Goal: Information Seeking & Learning: Learn about a topic

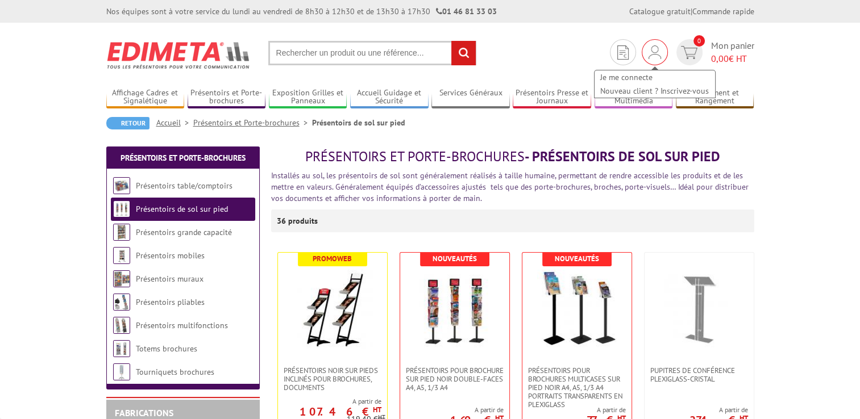
click at [659, 50] on img at bounding box center [655, 52] width 13 height 14
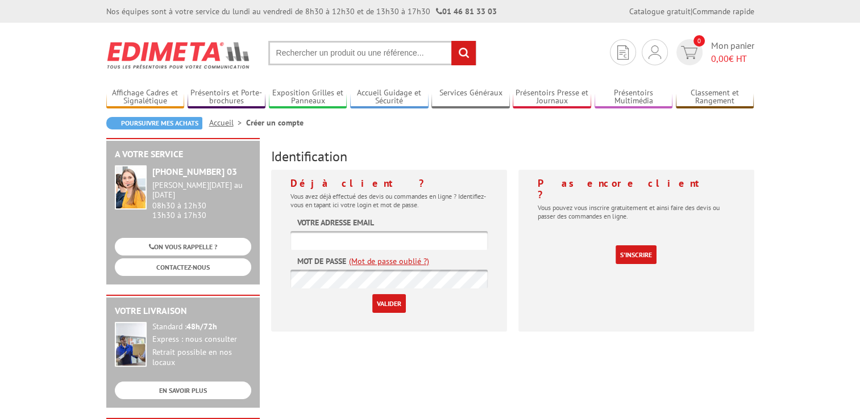
click at [340, 218] on label "Votre adresse email" at bounding box center [335, 222] width 77 height 11
click at [384, 217] on form "Votre adresse email Mot de passe (Mot de passe oublié ?) Valider" at bounding box center [388, 265] width 197 height 96
click at [387, 224] on form "Votre adresse email Mot de passe (Mot de passe oublié ?) Valider" at bounding box center [388, 265] width 197 height 96
click at [302, 231] on input "text" at bounding box center [388, 240] width 197 height 19
type input "thierry.valcher@orange.fr"
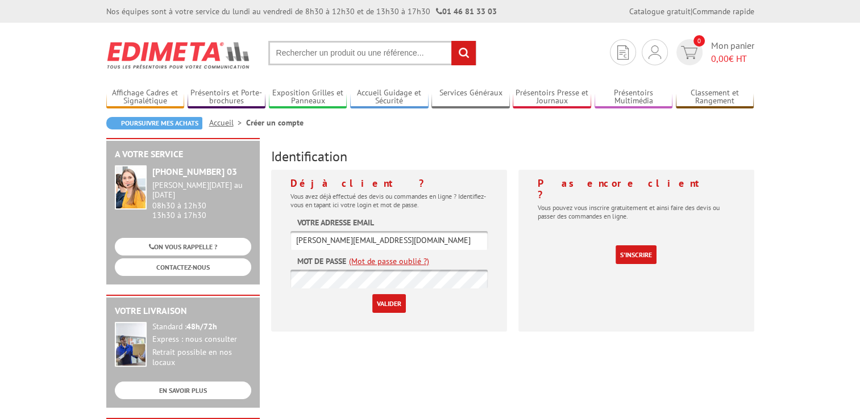
click at [384, 307] on input "Valider" at bounding box center [389, 303] width 34 height 19
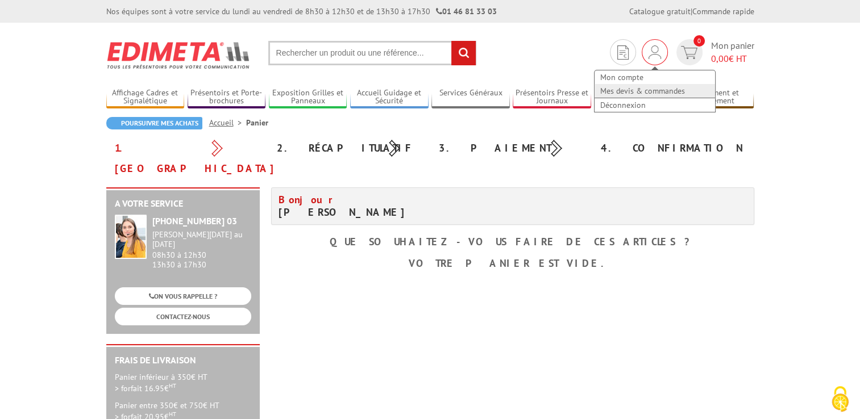
click at [638, 89] on link "Mes devis & commandes" at bounding box center [655, 91] width 120 height 14
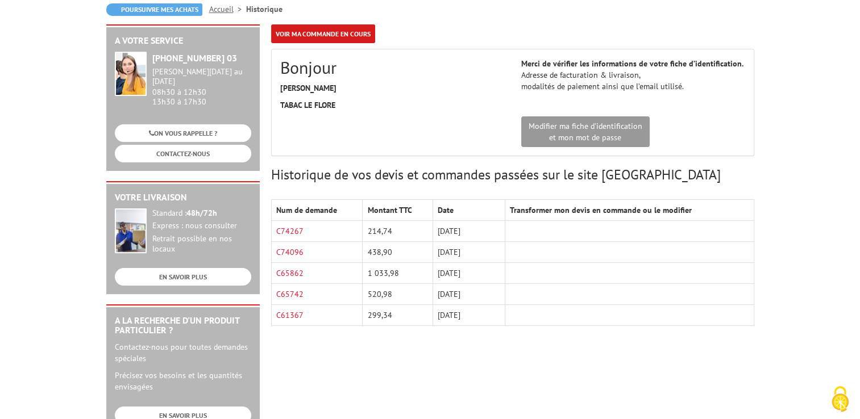
scroll to position [115, 0]
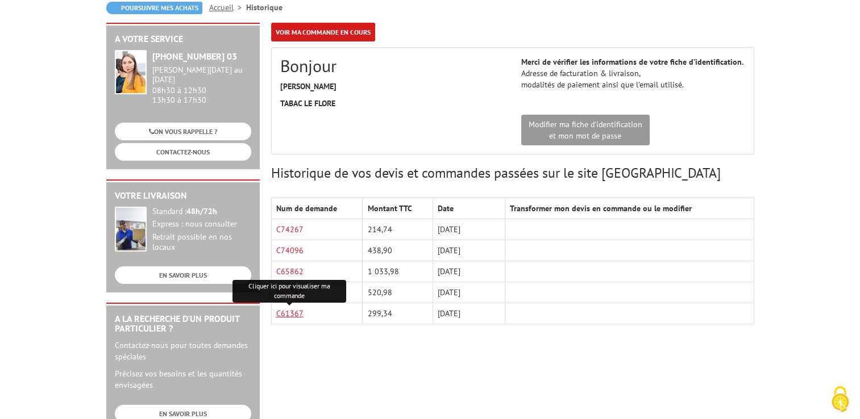
click at [291, 310] on link "C61367" at bounding box center [289, 314] width 27 height 10
click at [224, 8] on link "Accueil" at bounding box center [227, 7] width 37 height 10
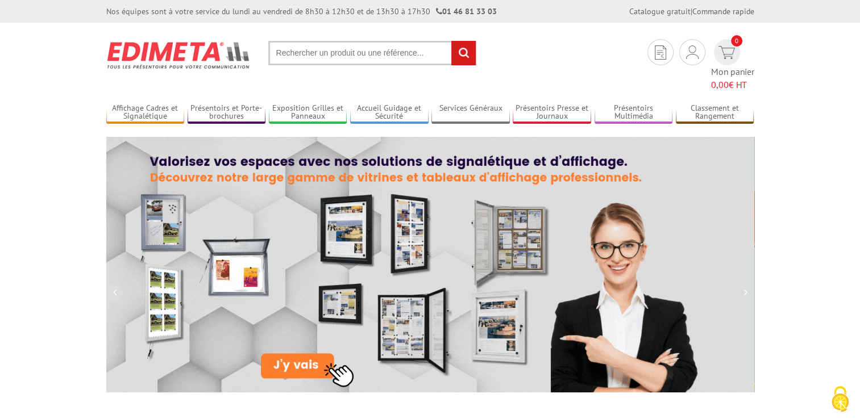
click at [342, 54] on input "text" at bounding box center [372, 53] width 208 height 24
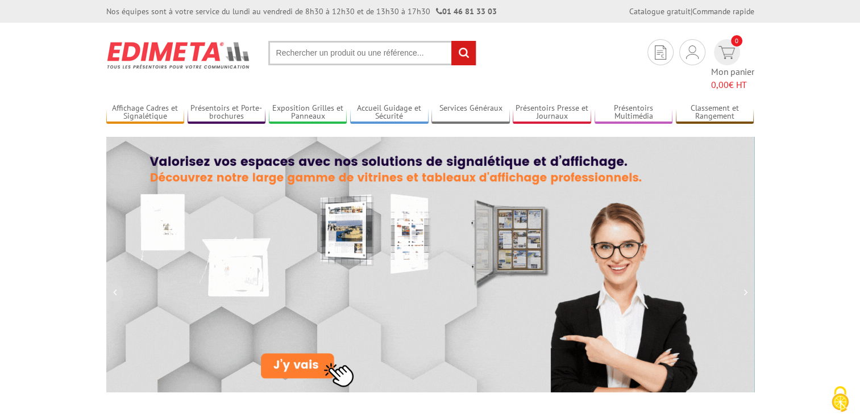
click at [341, 52] on input "text" at bounding box center [372, 53] width 208 height 24
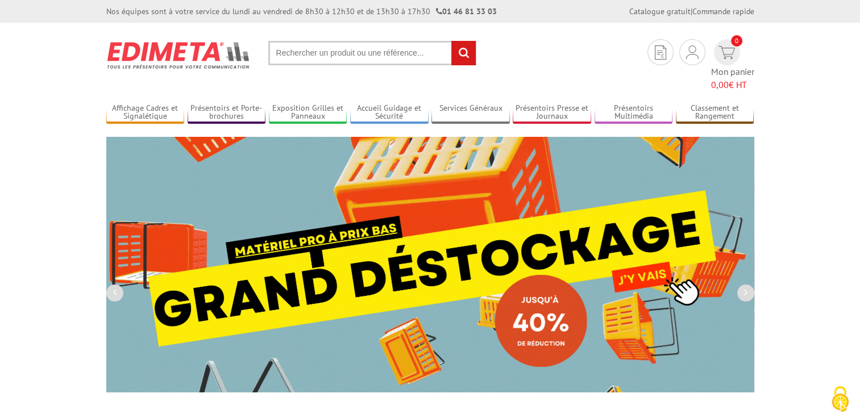
click at [414, 55] on input "text" at bounding box center [372, 53] width 208 height 24
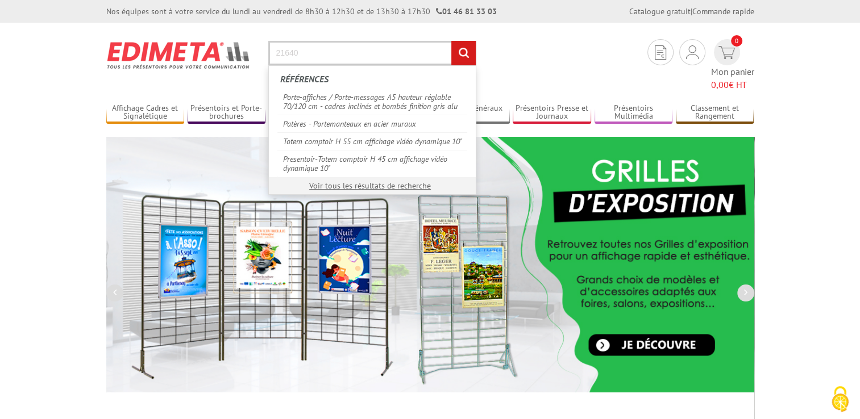
type input "21640"
click at [451, 41] on input "rechercher" at bounding box center [463, 53] width 24 height 24
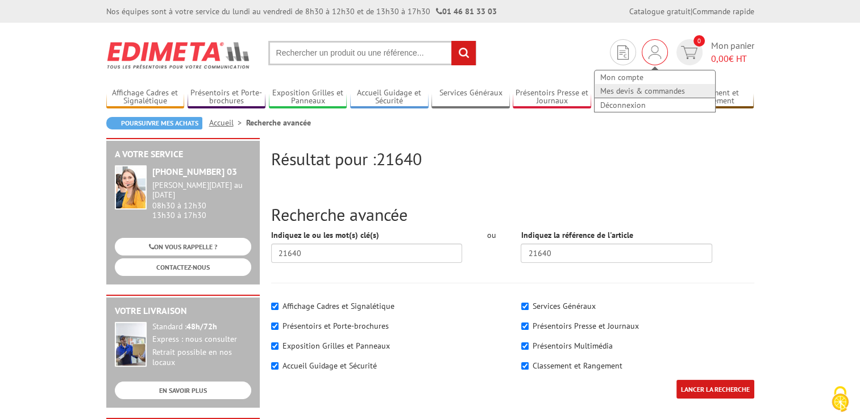
click at [641, 90] on link "Mes devis & commandes" at bounding box center [655, 91] width 120 height 14
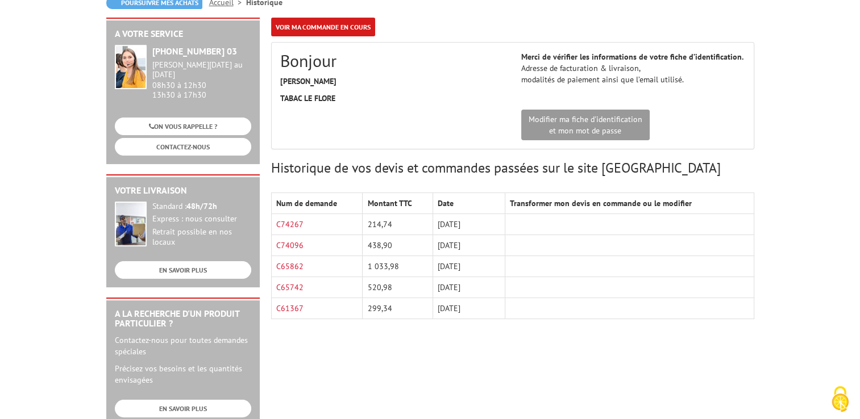
scroll to position [122, 0]
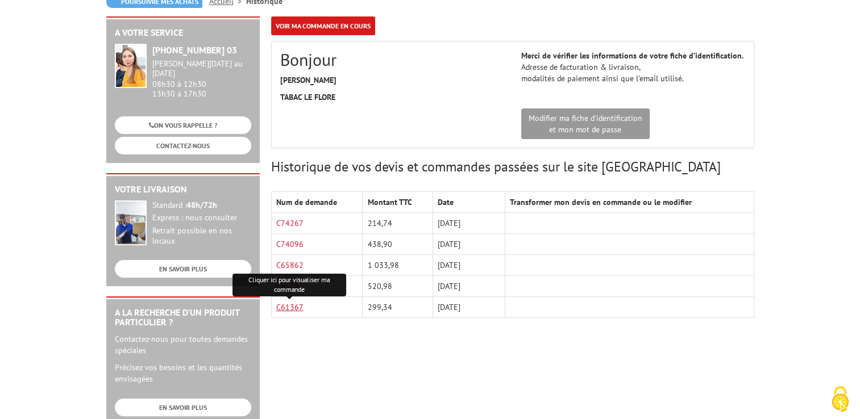
click at [296, 307] on link "C61367" at bounding box center [289, 307] width 27 height 10
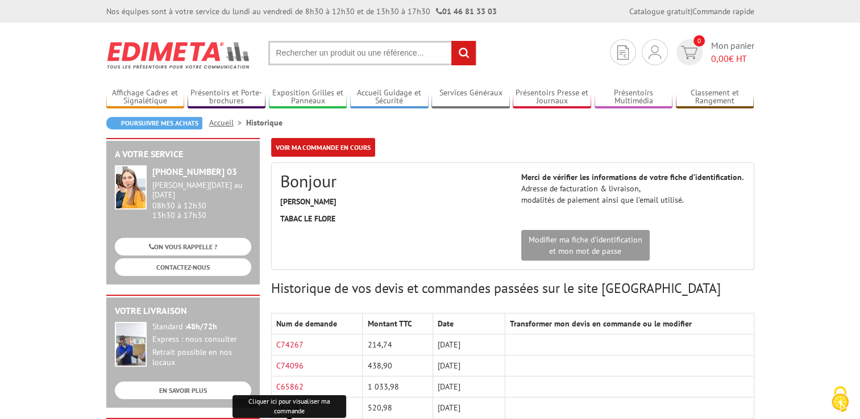
click at [422, 51] on input "text" at bounding box center [372, 53] width 208 height 24
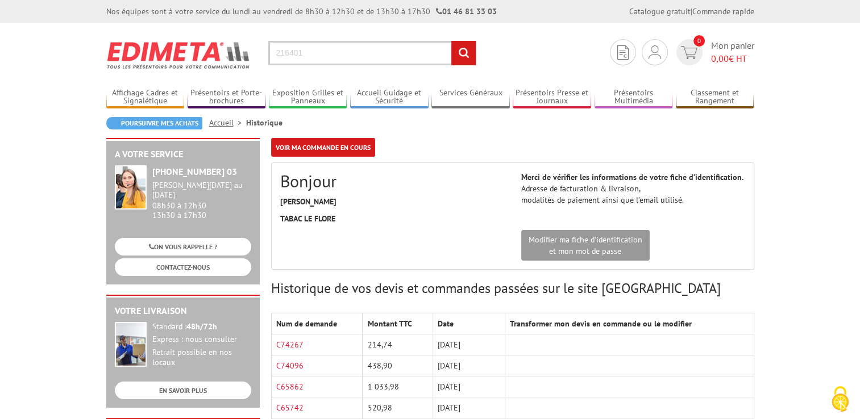
type input "216401"
click at [460, 53] on input "rechercher" at bounding box center [463, 53] width 24 height 24
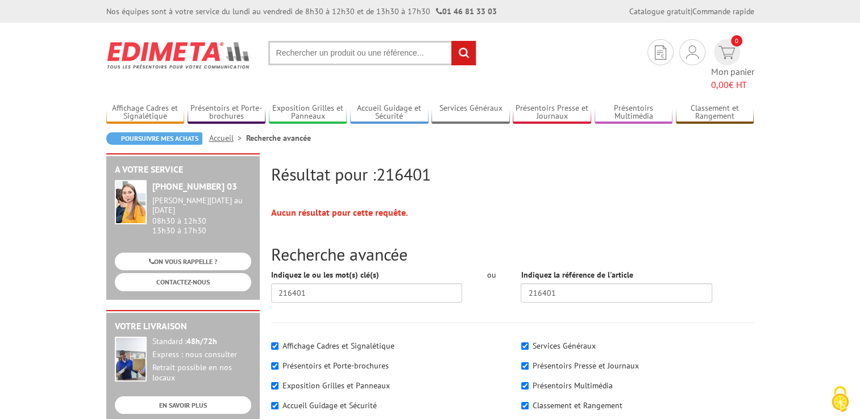
click at [338, 361] on label "Présentoirs et Porte-brochures" at bounding box center [335, 366] width 106 height 10
click at [278, 363] on input"] "Présentoirs et Porte-brochures" at bounding box center [274, 366] width 7 height 7
click at [275, 363] on input"] "Présentoirs et Porte-brochures" at bounding box center [274, 366] width 7 height 7
checkbox input"] "true"
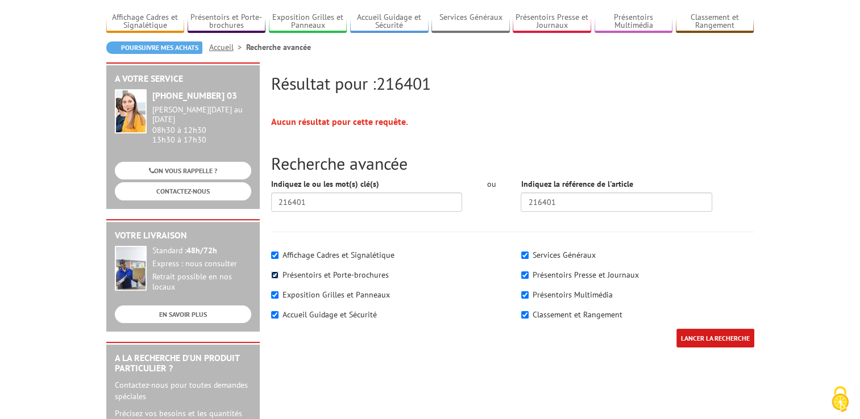
scroll to position [93, 0]
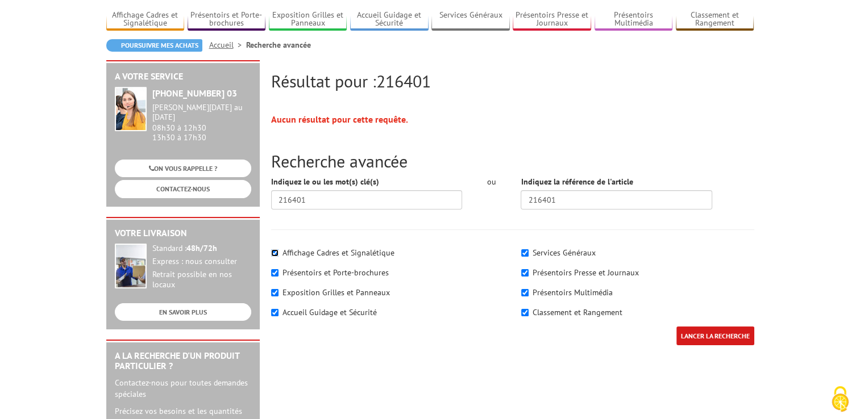
click at [275, 250] on input"] "Affichage Cadres et Signalétique" at bounding box center [274, 253] width 7 height 7
checkbox input"] "false"
click at [273, 287] on div "Exposition Grilles et Panneaux" at bounding box center [387, 292] width 233 height 11
drag, startPoint x: 273, startPoint y: 282, endPoint x: 273, endPoint y: 294, distance: 12.5
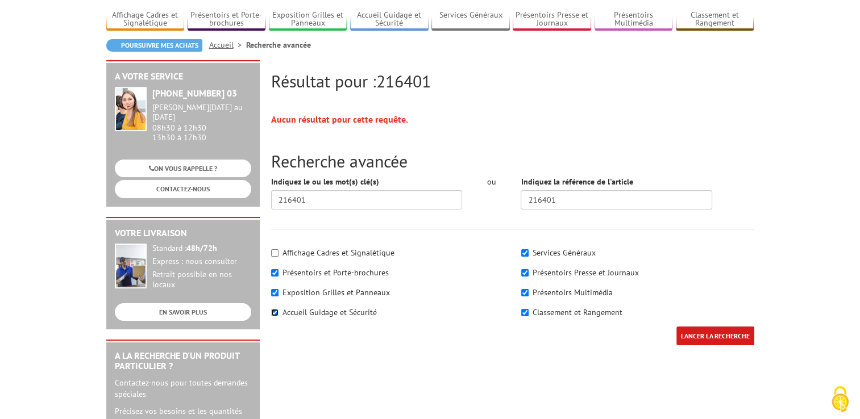
click at [273, 309] on input"] "Accueil Guidage et Sécurité" at bounding box center [274, 312] width 7 height 7
checkbox input"] "false"
click at [272, 289] on input"] "Exposition Grilles et Panneaux" at bounding box center [274, 292] width 7 height 7
checkbox input"] "false"
click at [525, 307] on div "Classement et Rangement" at bounding box center [637, 312] width 233 height 11
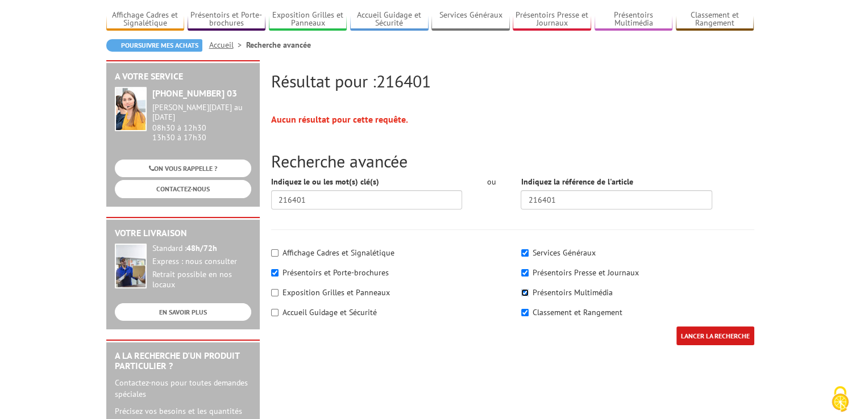
click at [522, 289] on input"] "Présentoirs Multimédia" at bounding box center [524, 292] width 7 height 7
checkbox input"] "false"
click at [523, 250] on input"] "Services Généraux" at bounding box center [524, 253] width 7 height 7
checkbox input"] "false"
click at [523, 269] on input"] "Présentoirs Presse et Journaux" at bounding box center [524, 272] width 7 height 7
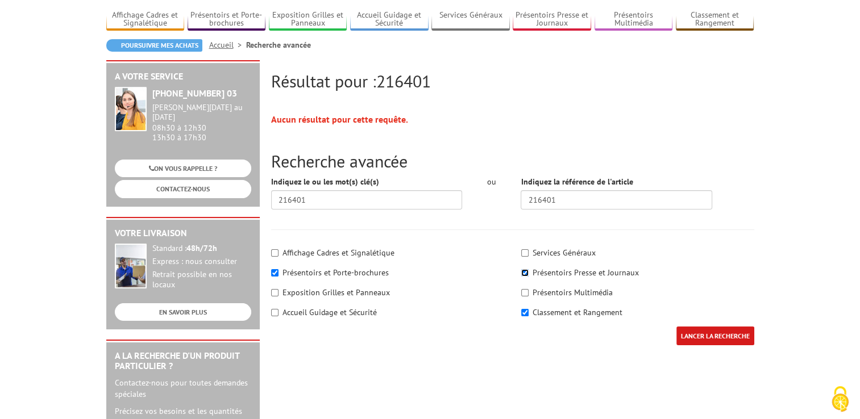
checkbox input"] "false"
click at [524, 309] on input"] "Classement et Rangement" at bounding box center [524, 312] width 7 height 7
checkbox input"] "false"
click at [714, 327] on input "LANCER LA RECHERCHE" at bounding box center [715, 336] width 78 height 19
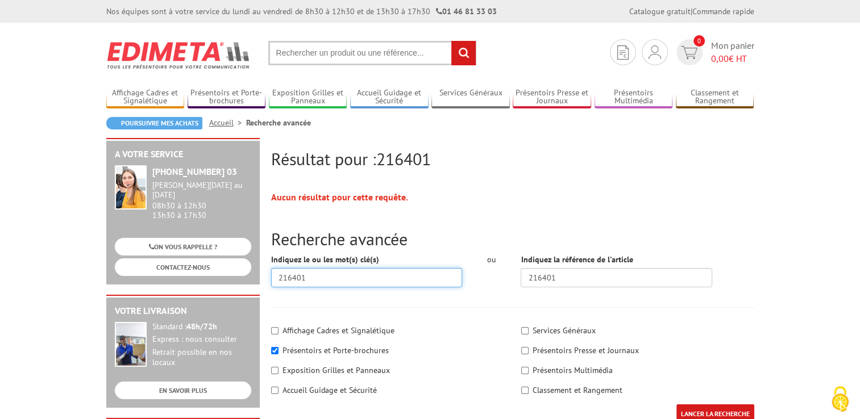
click at [334, 280] on input "216401" at bounding box center [367, 277] width 192 height 19
type input "2"
click at [715, 413] on input "LANCER LA RECHERCHE" at bounding box center [715, 414] width 78 height 19
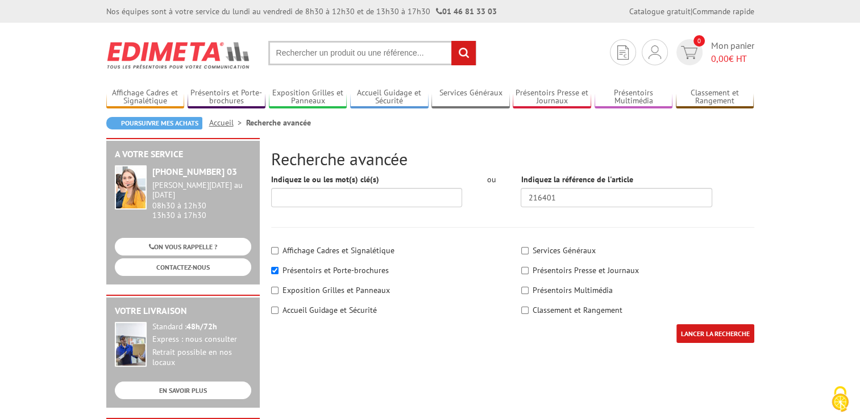
click at [351, 49] on input "text" at bounding box center [372, 53] width 208 height 24
click at [418, 51] on input "text" at bounding box center [372, 53] width 208 height 24
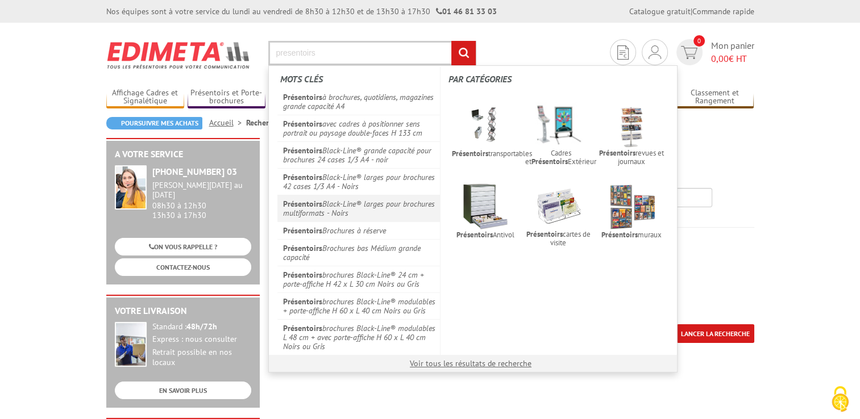
type input "presentoirs"
click at [340, 203] on link "Présentoirs Black-Line® larges pour brochures multiformats - Noirs" at bounding box center [358, 208] width 163 height 27
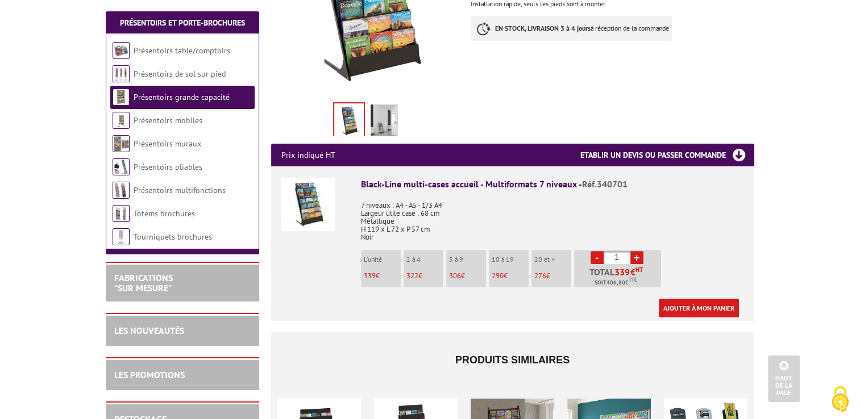
scroll to position [299, 0]
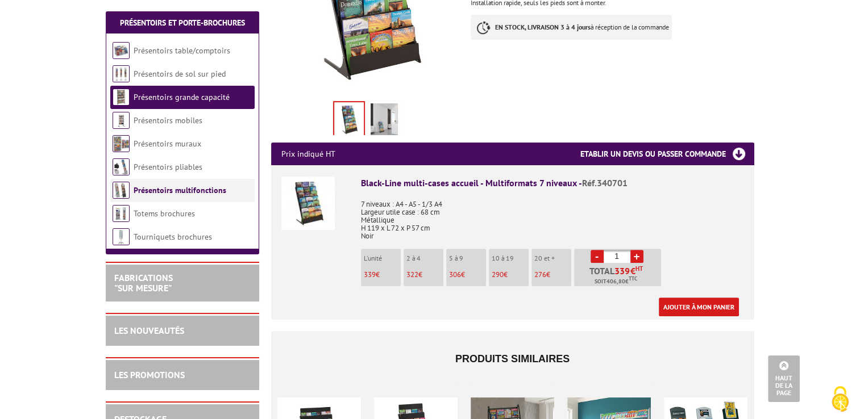
click at [184, 190] on link "Présentoirs multifonctions" at bounding box center [180, 190] width 93 height 10
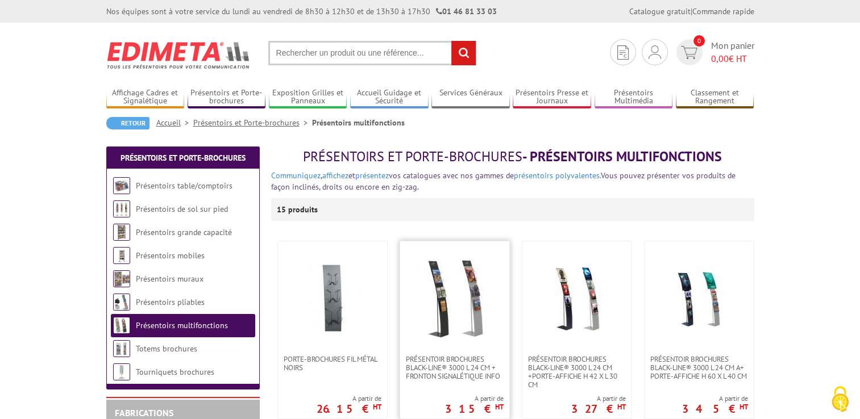
click at [476, 312] on img at bounding box center [455, 299] width 80 height 80
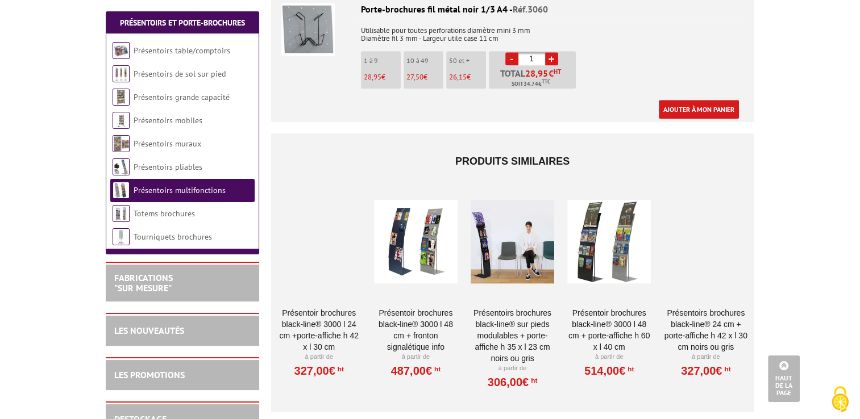
scroll to position [1048, 0]
